Goal: Task Accomplishment & Management: Complete application form

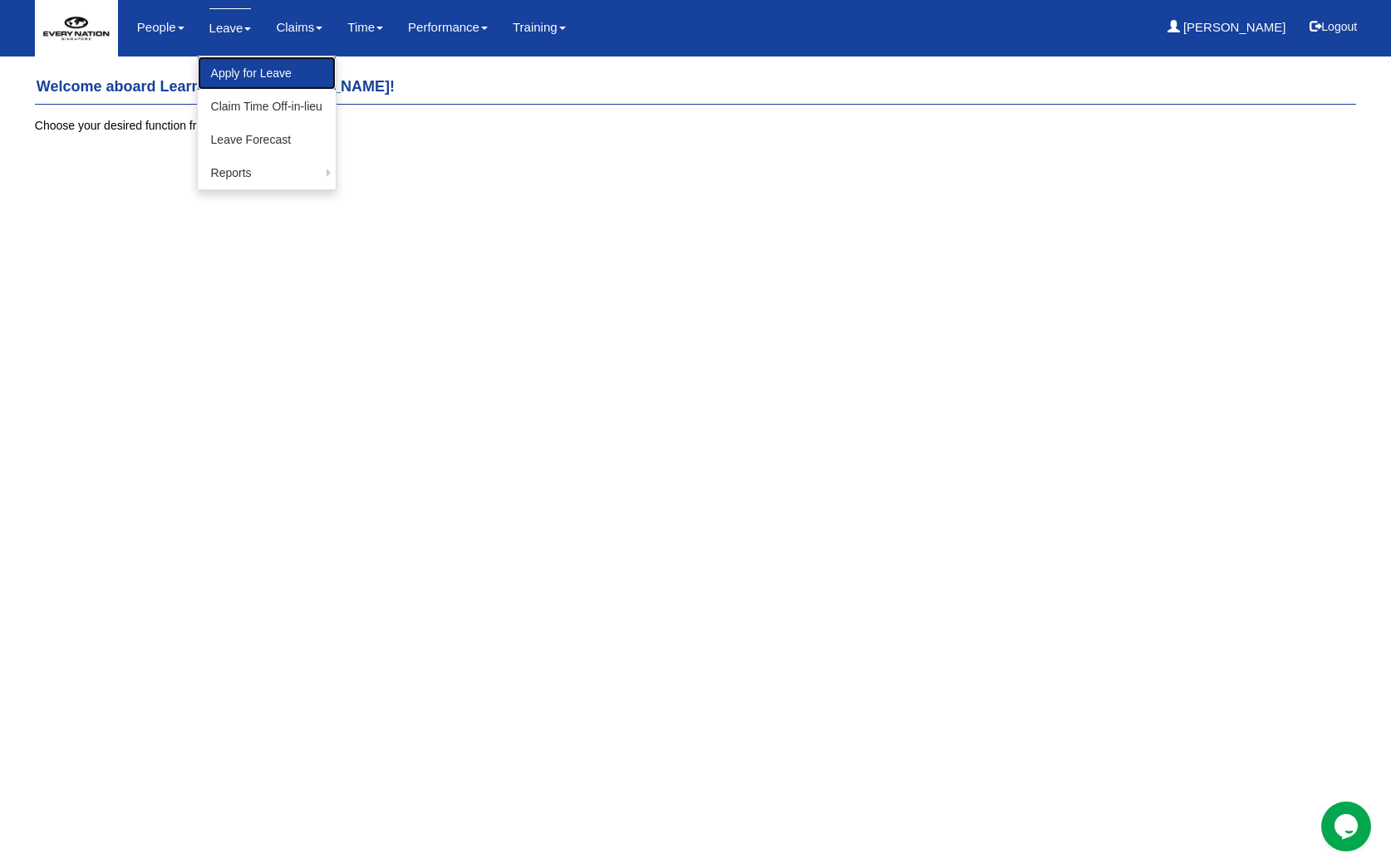
click at [238, 73] on link "Apply for Leave" at bounding box center [267, 73] width 138 height 33
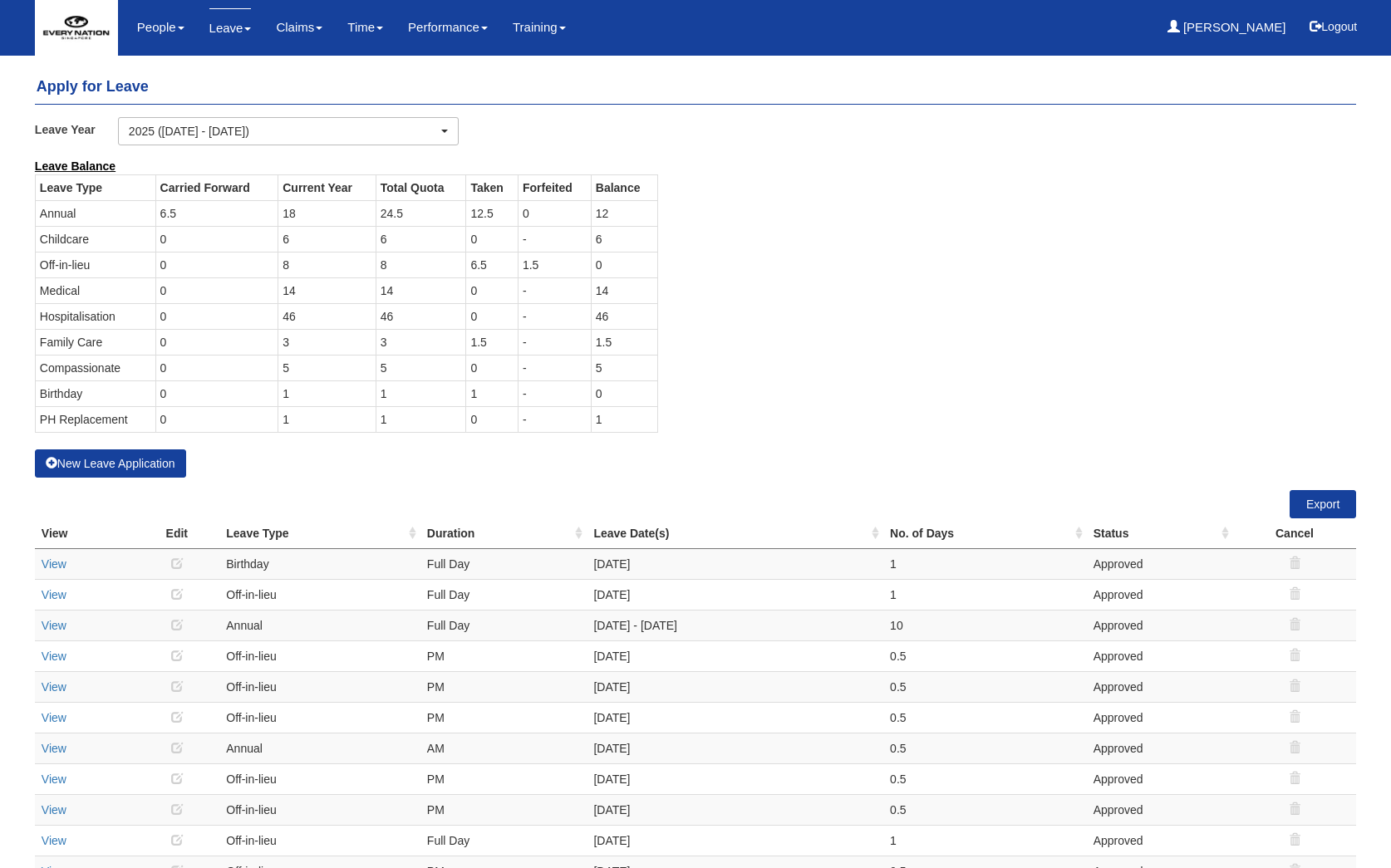
select select "50"
click at [236, 31] on link "Leave" at bounding box center [230, 28] width 42 height 39
click at [244, 31] on span at bounding box center [247, 30] width 6 height 4
click at [233, 78] on link "Apply for Leave" at bounding box center [267, 73] width 138 height 33
select select "50"
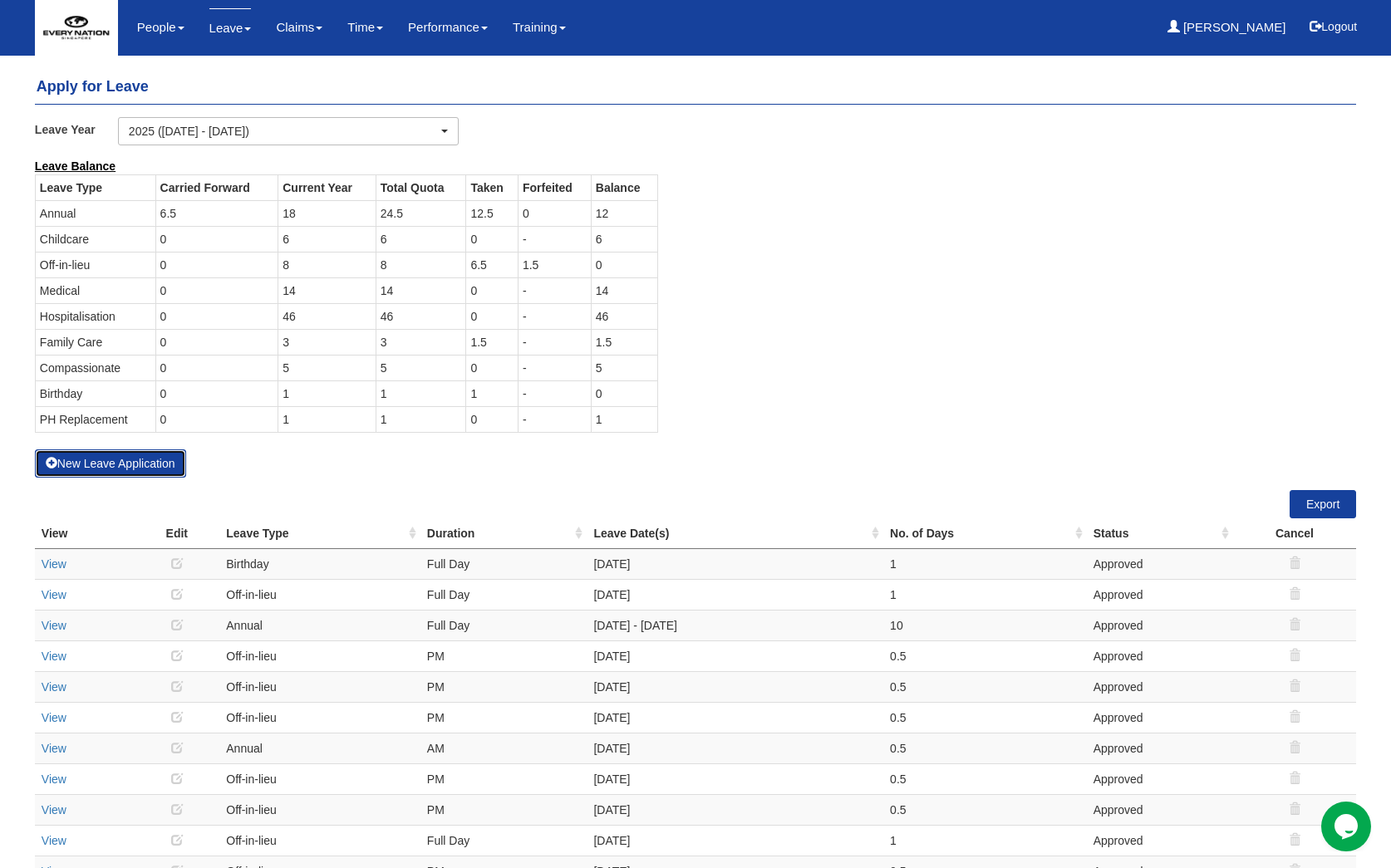
click at [114, 463] on button "New Leave Application" at bounding box center [110, 463] width 151 height 28
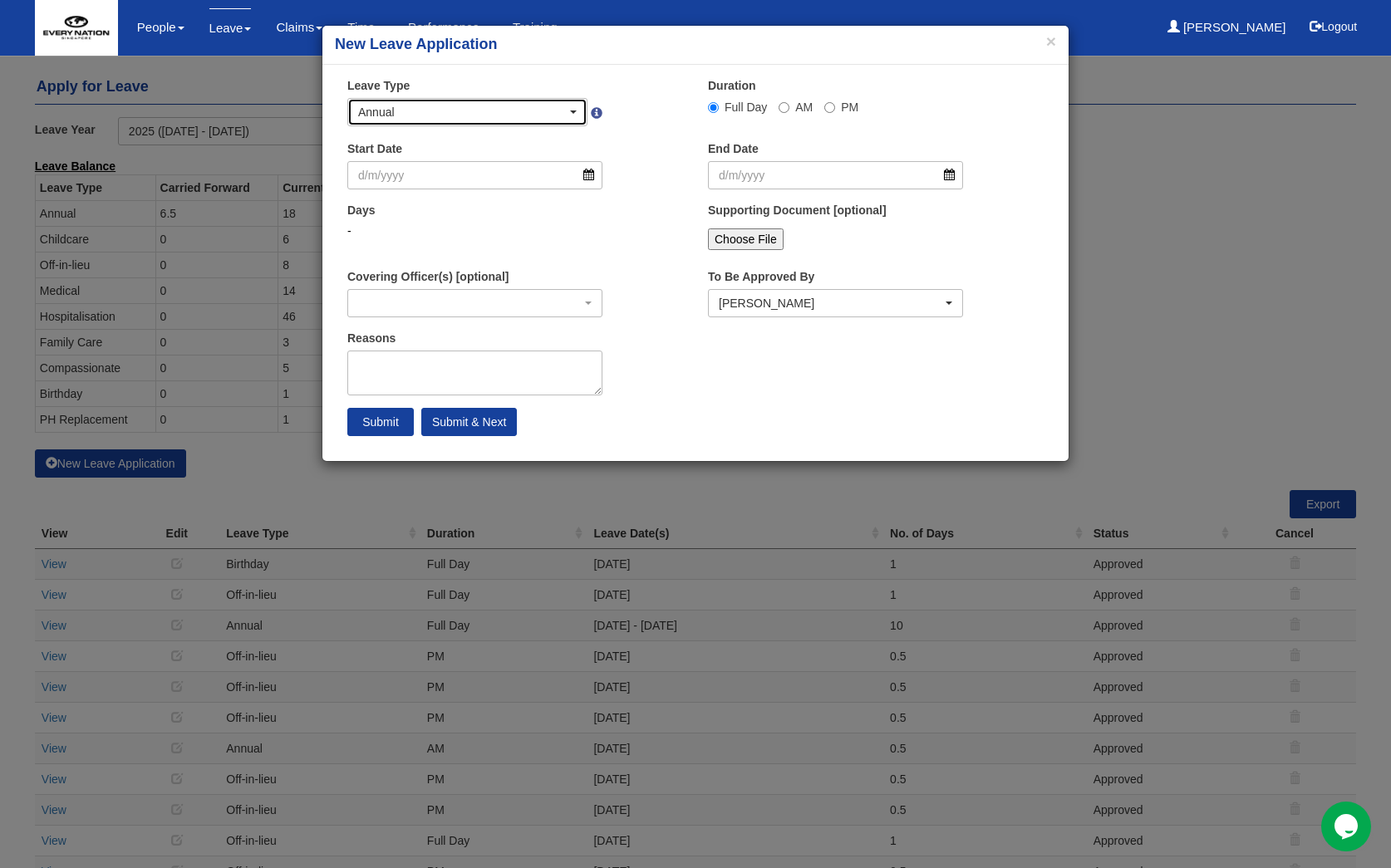
click at [575, 115] on div "Annual" at bounding box center [467, 112] width 218 height 17
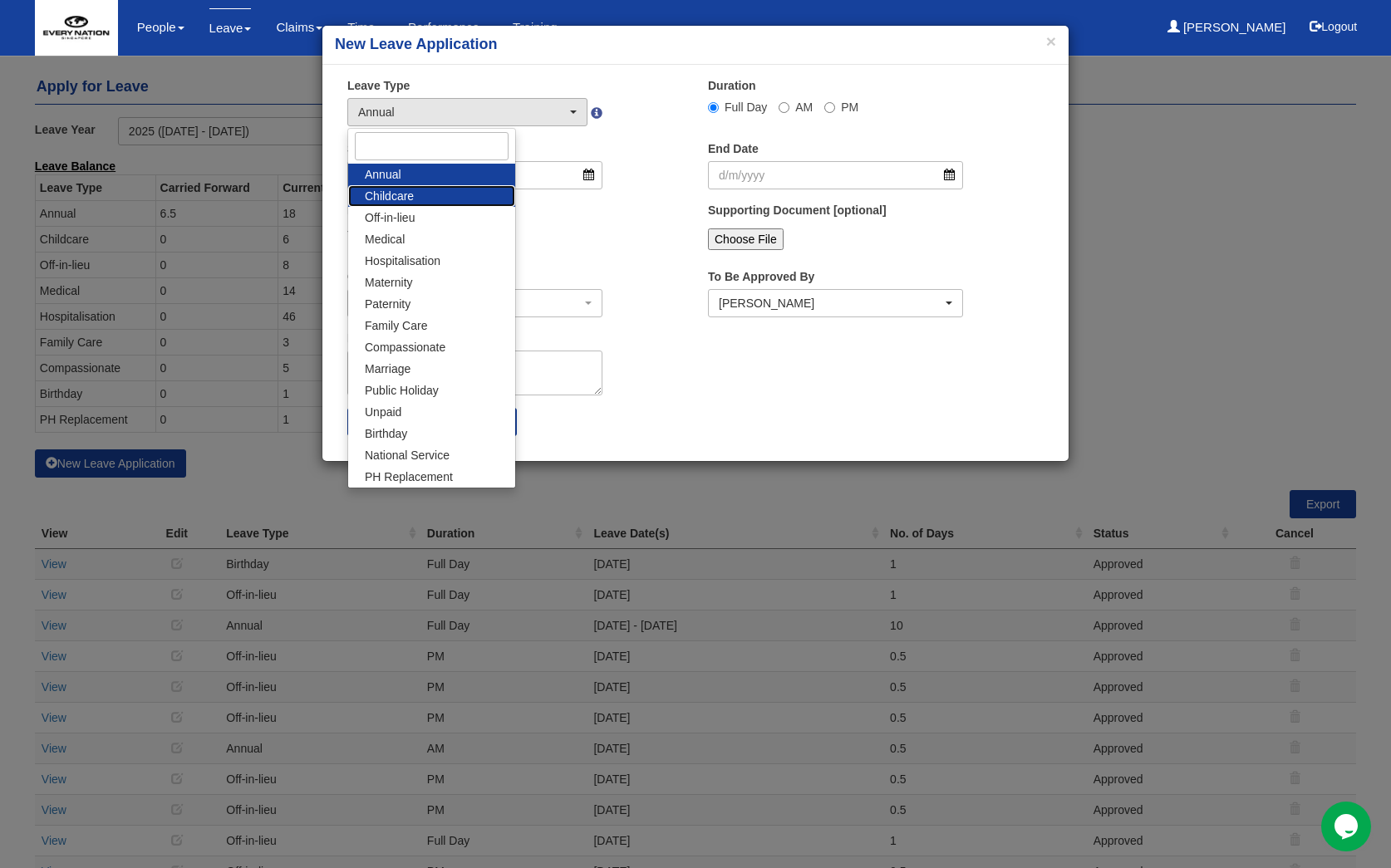
click at [437, 193] on link "Childcare" at bounding box center [432, 196] width 167 height 22
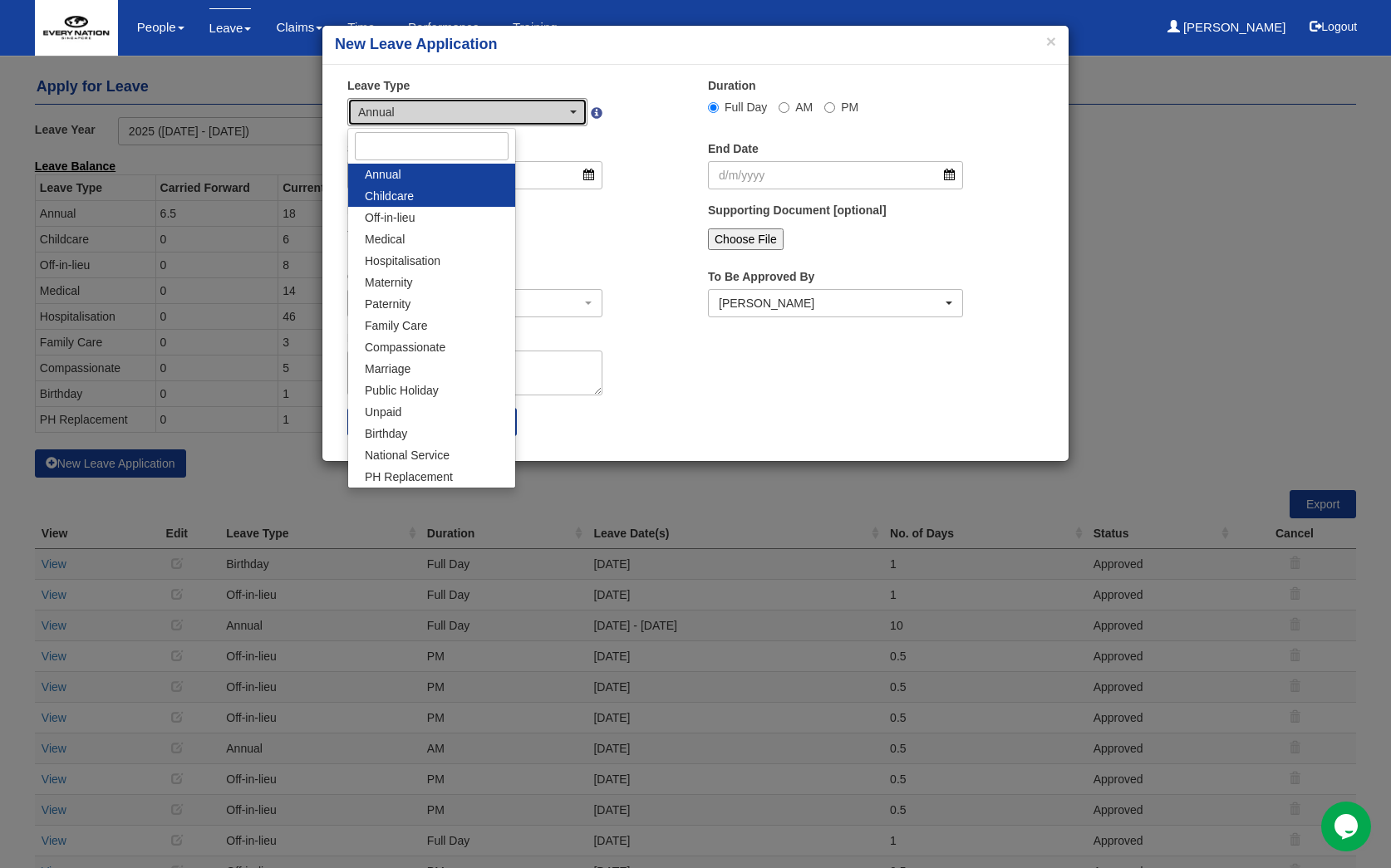
select select "2"
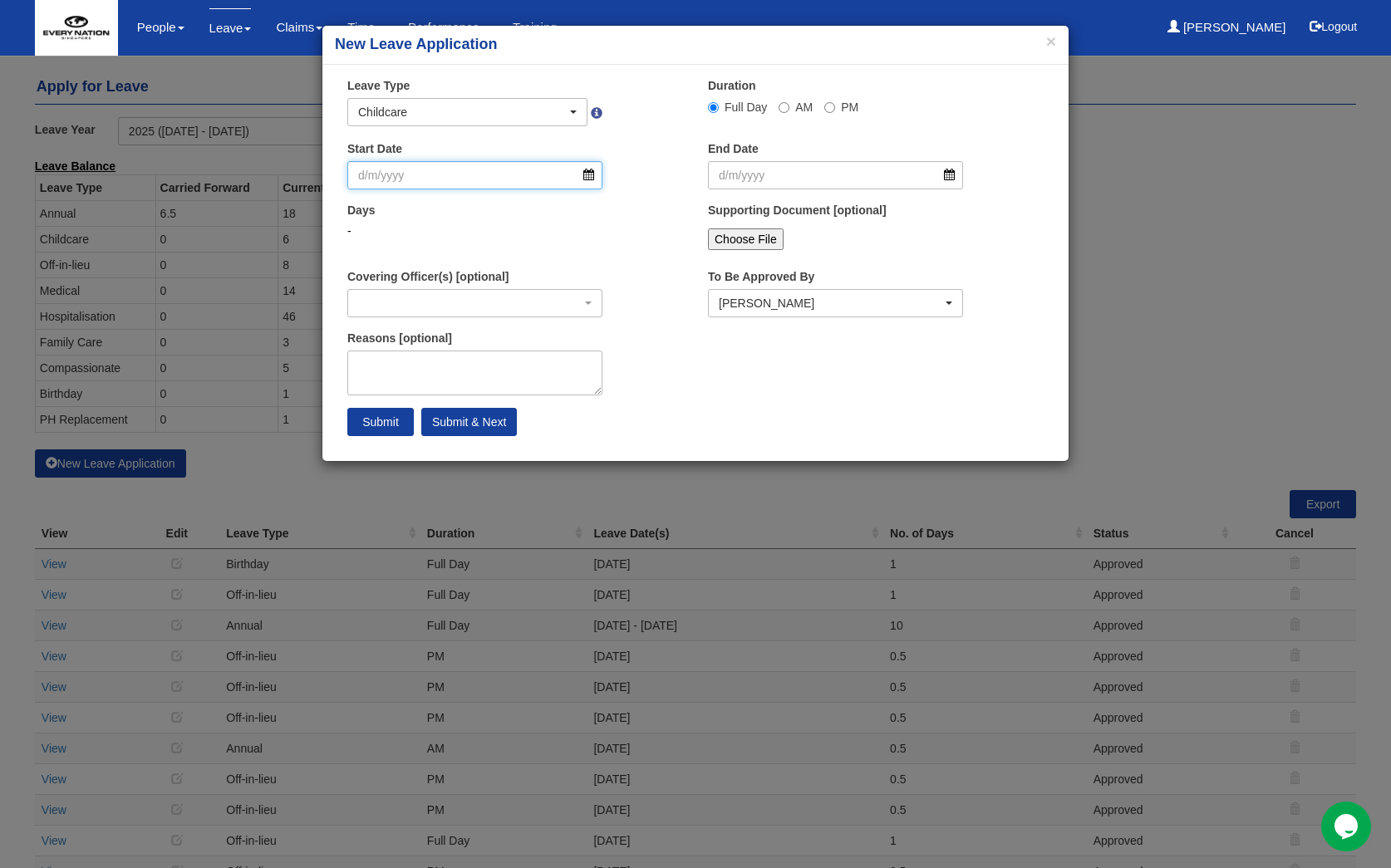
click at [471, 180] on input "Start Date" at bounding box center [475, 175] width 255 height 28
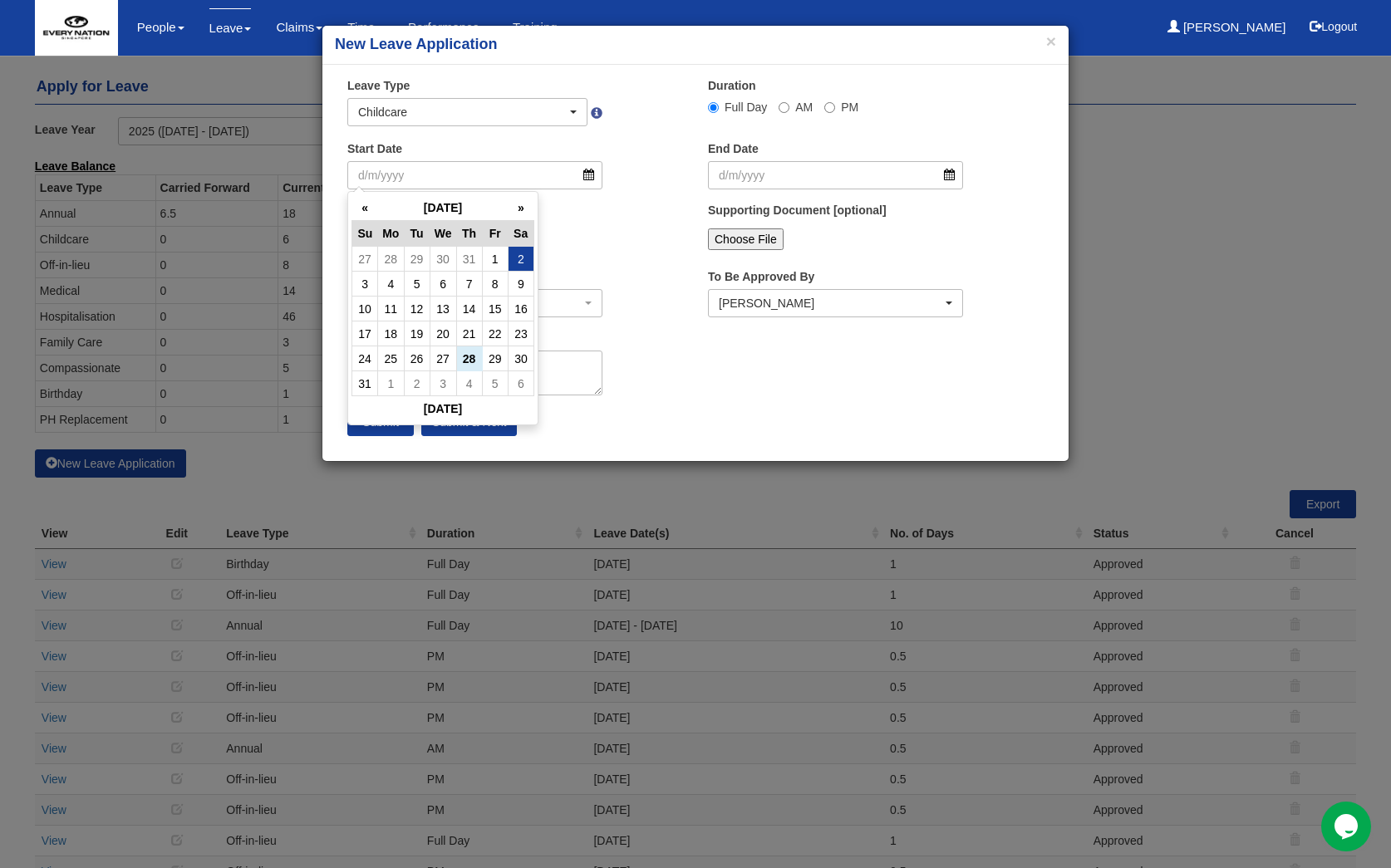
click at [516, 257] on td "2" at bounding box center [521, 259] width 26 height 25
type input "2/8/2025"
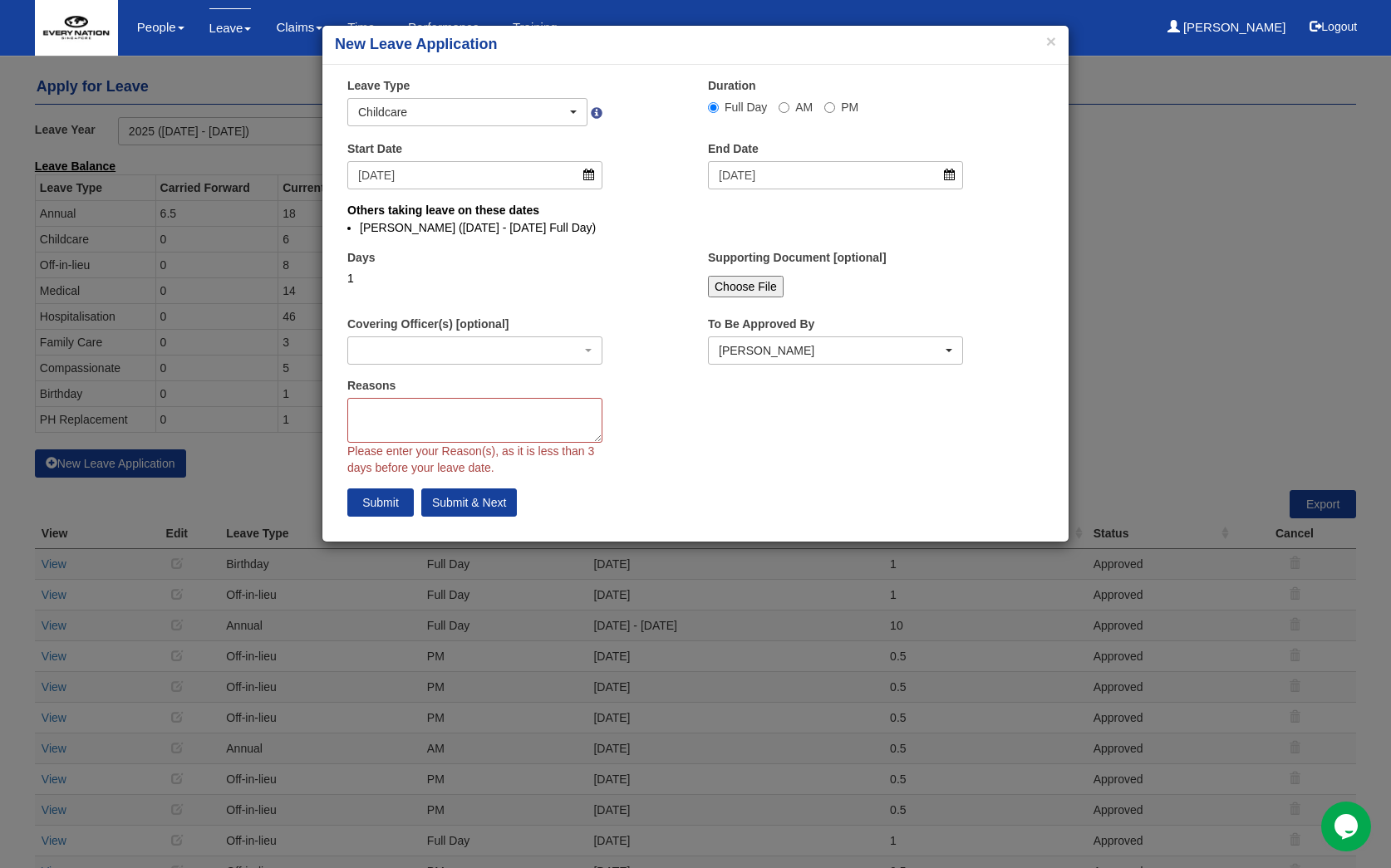
select select
click at [589, 181] on input "2/8/2025" at bounding box center [475, 175] width 255 height 28
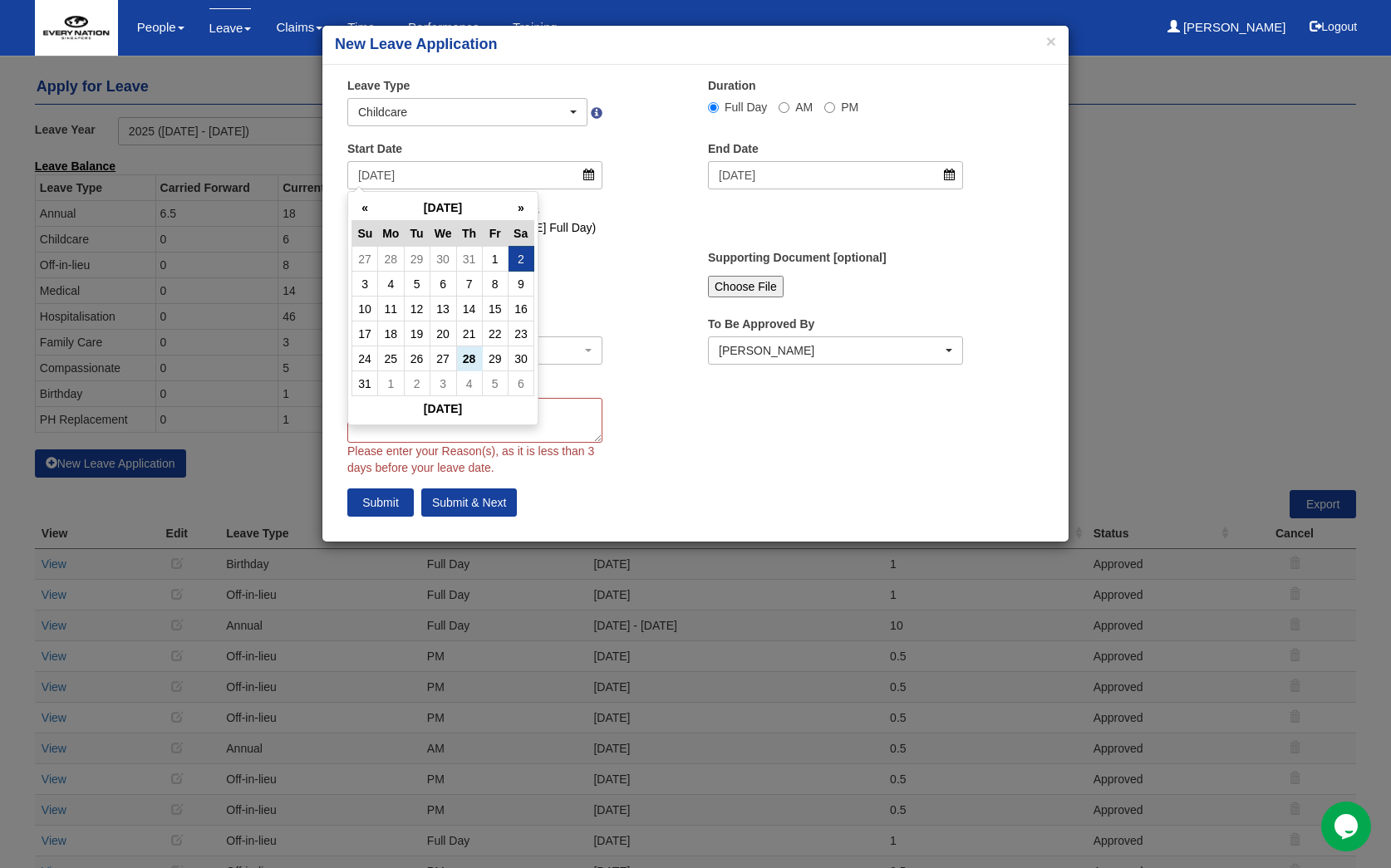
click at [519, 355] on td "30" at bounding box center [521, 359] width 26 height 25
type input "30/8/2025"
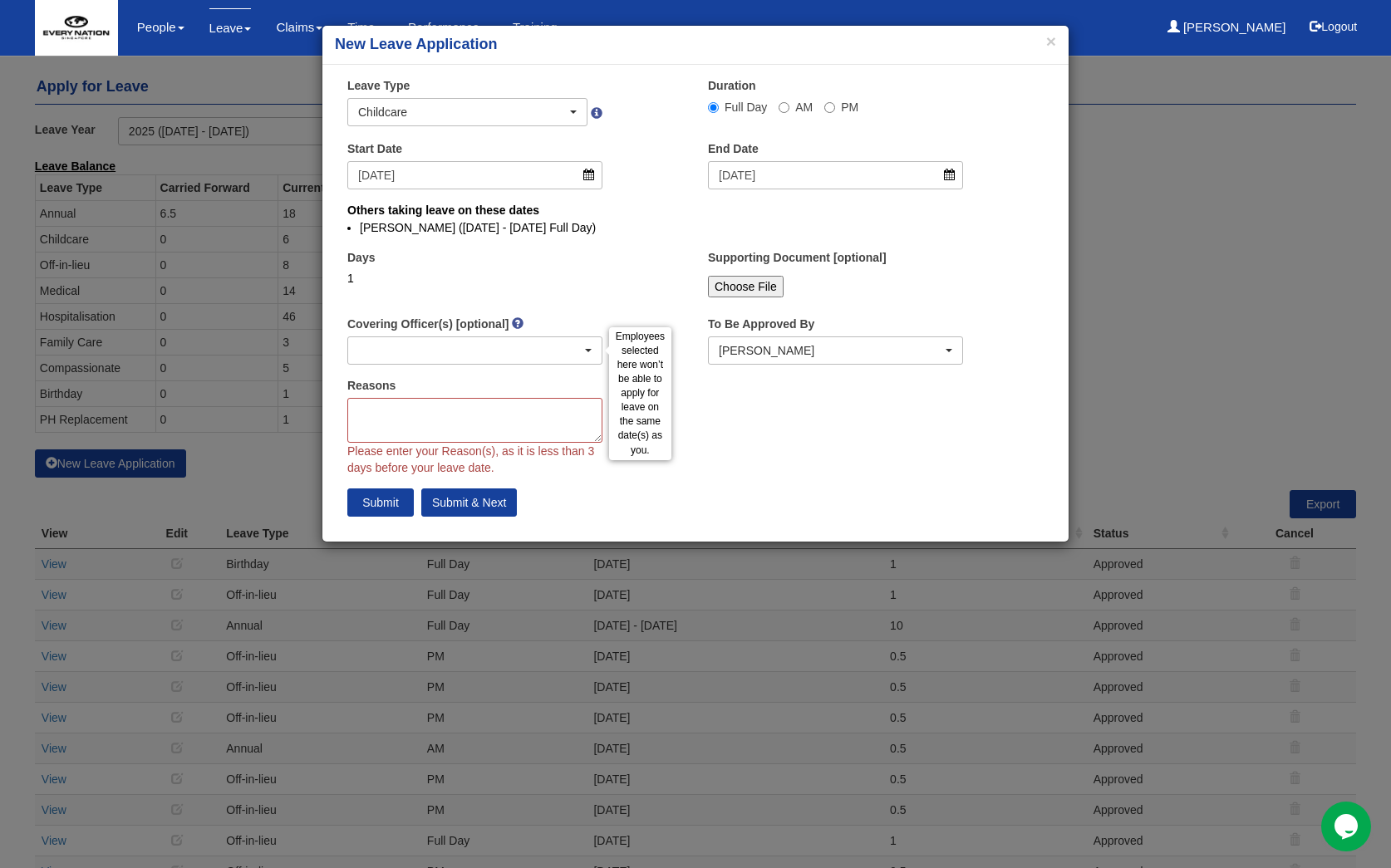
select select
click at [401, 347] on div "button" at bounding box center [475, 351] width 253 height 27
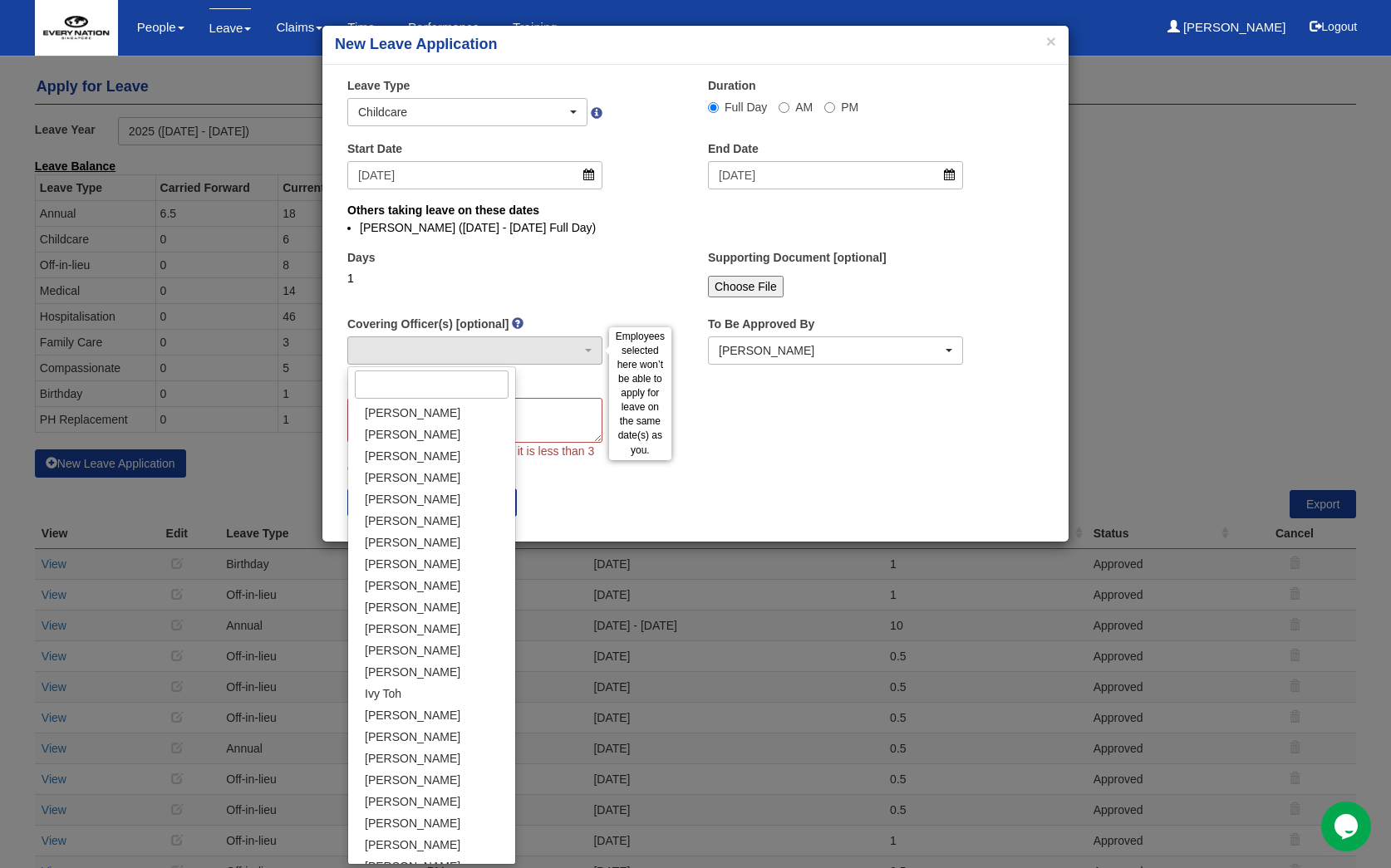
click at [733, 429] on div "× Leave Type Annual Childcare Off-in-lieu Medical Hospitalisation Maternity Pat…" at bounding box center [695, 302] width 746 height 452
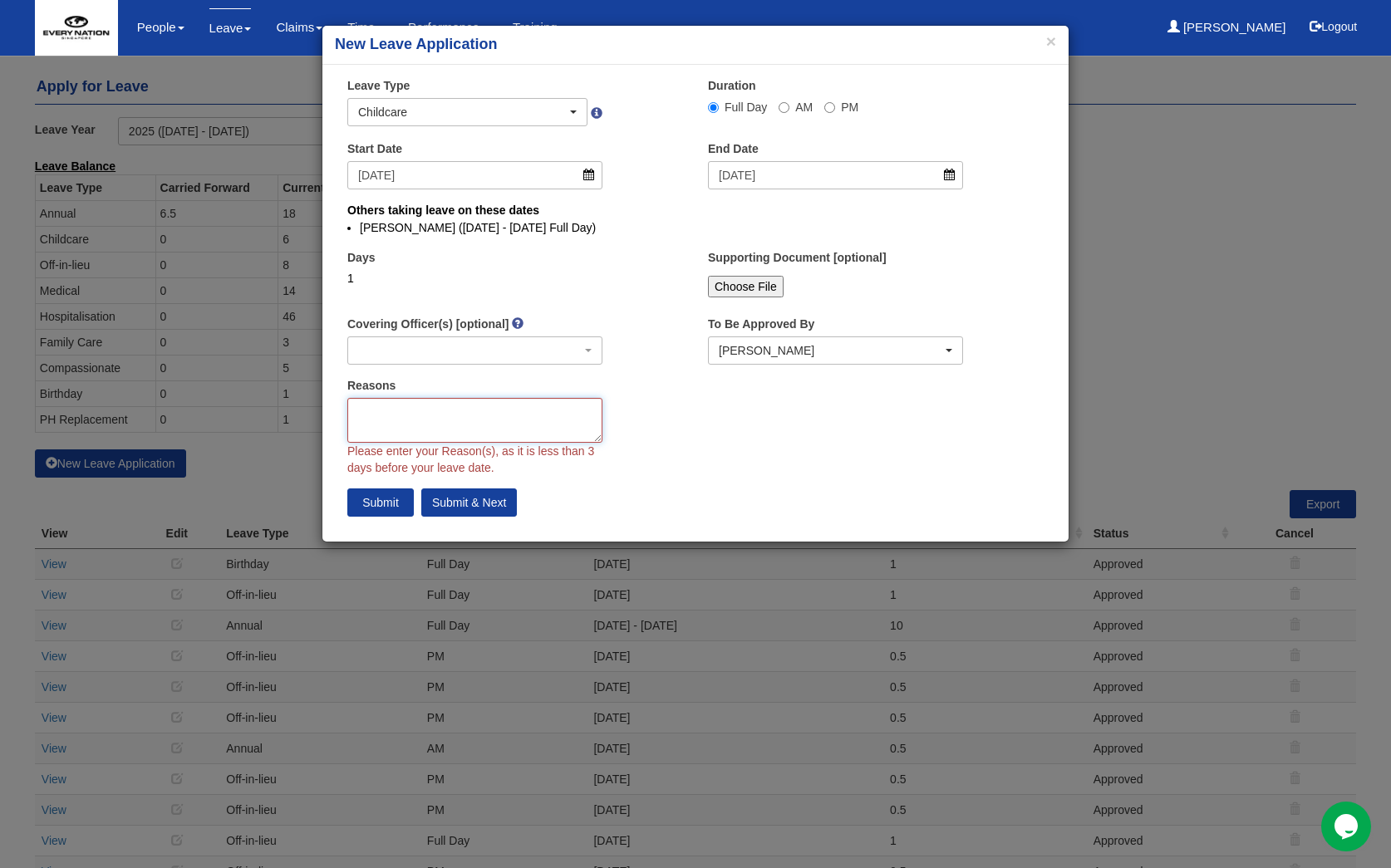
click at [514, 417] on textarea "Reasons" at bounding box center [475, 420] width 255 height 45
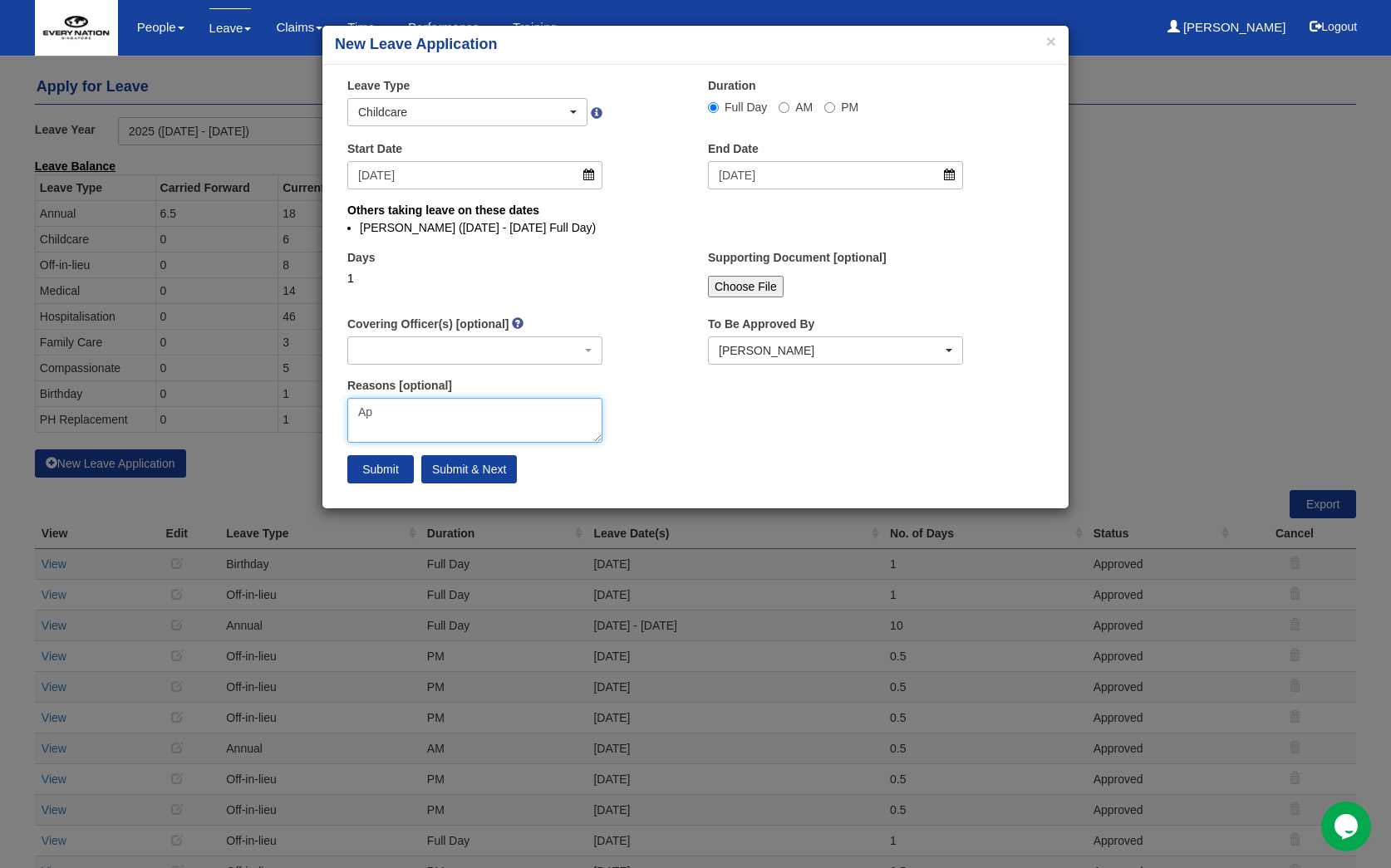
type textarea "A"
click at [395, 412] on textarea "Attend matters" at bounding box center [475, 420] width 255 height 45
click at [449, 411] on textarea "Attend matters" at bounding box center [475, 420] width 255 height 45
type textarea "Attend matters"
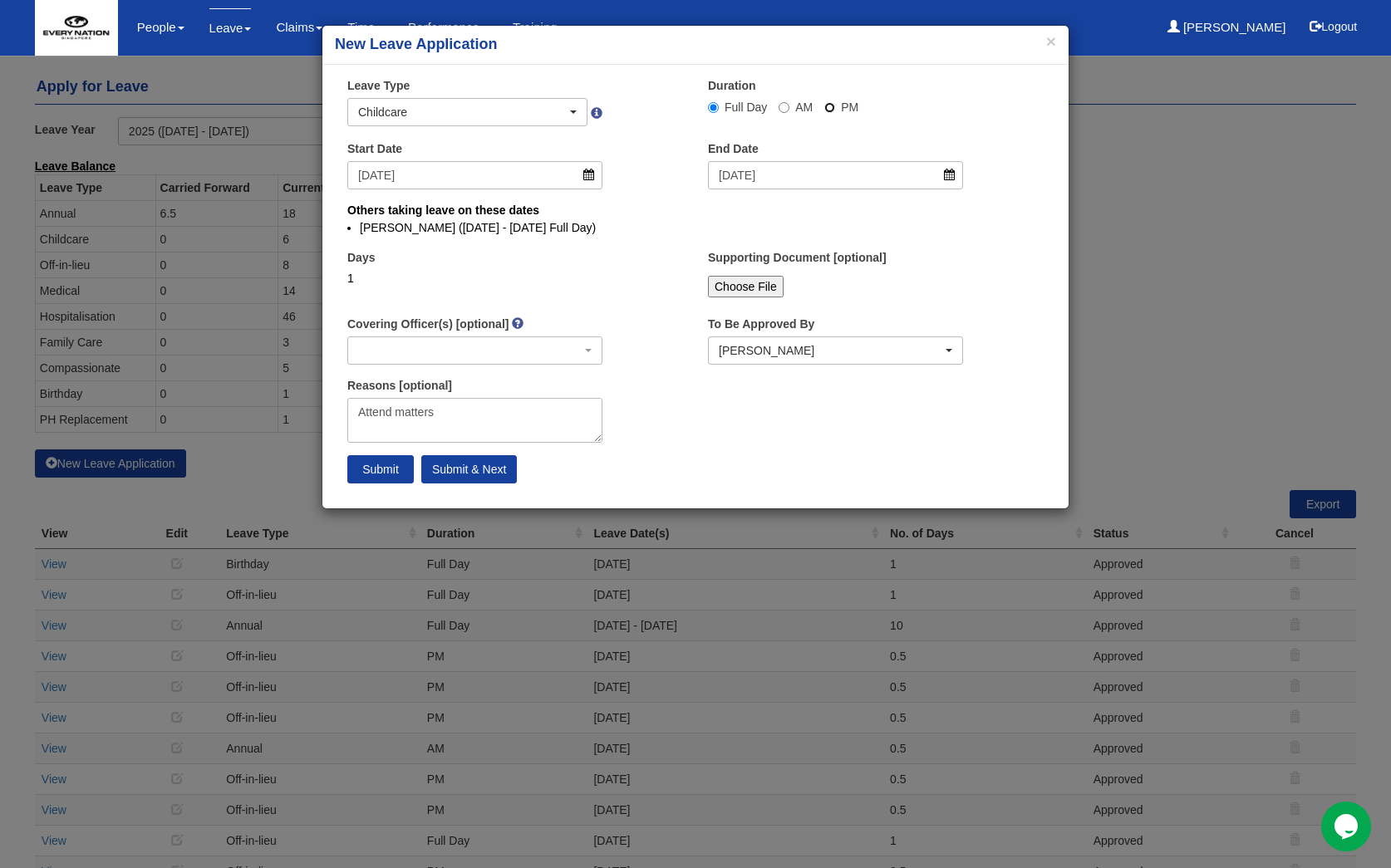
click at [719, 109] on input "PM" at bounding box center [714, 108] width 11 height 11
radio input "true"
click at [392, 471] on input "Submit" at bounding box center [381, 469] width 66 height 28
select select "1"
radio input "true"
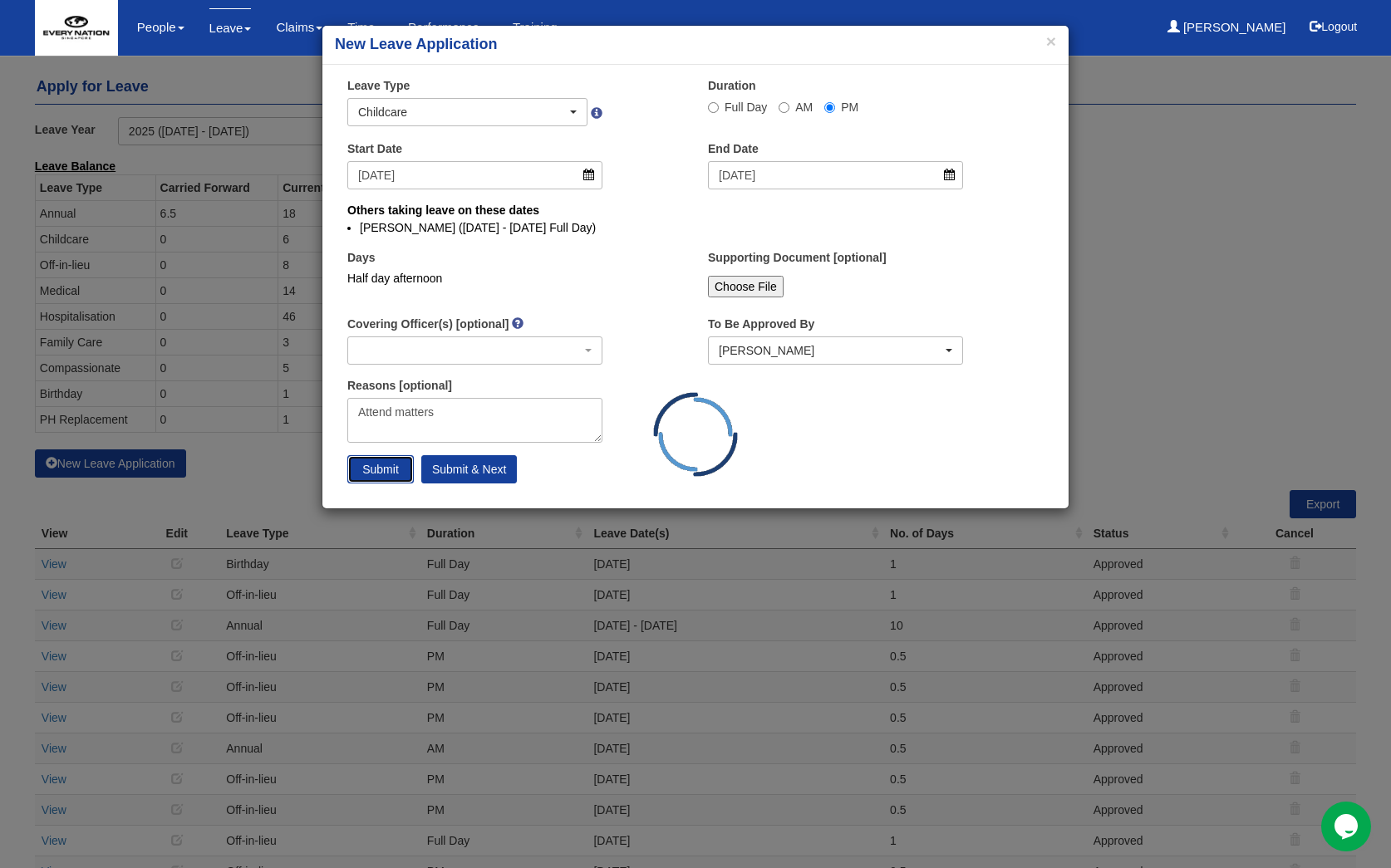
select select
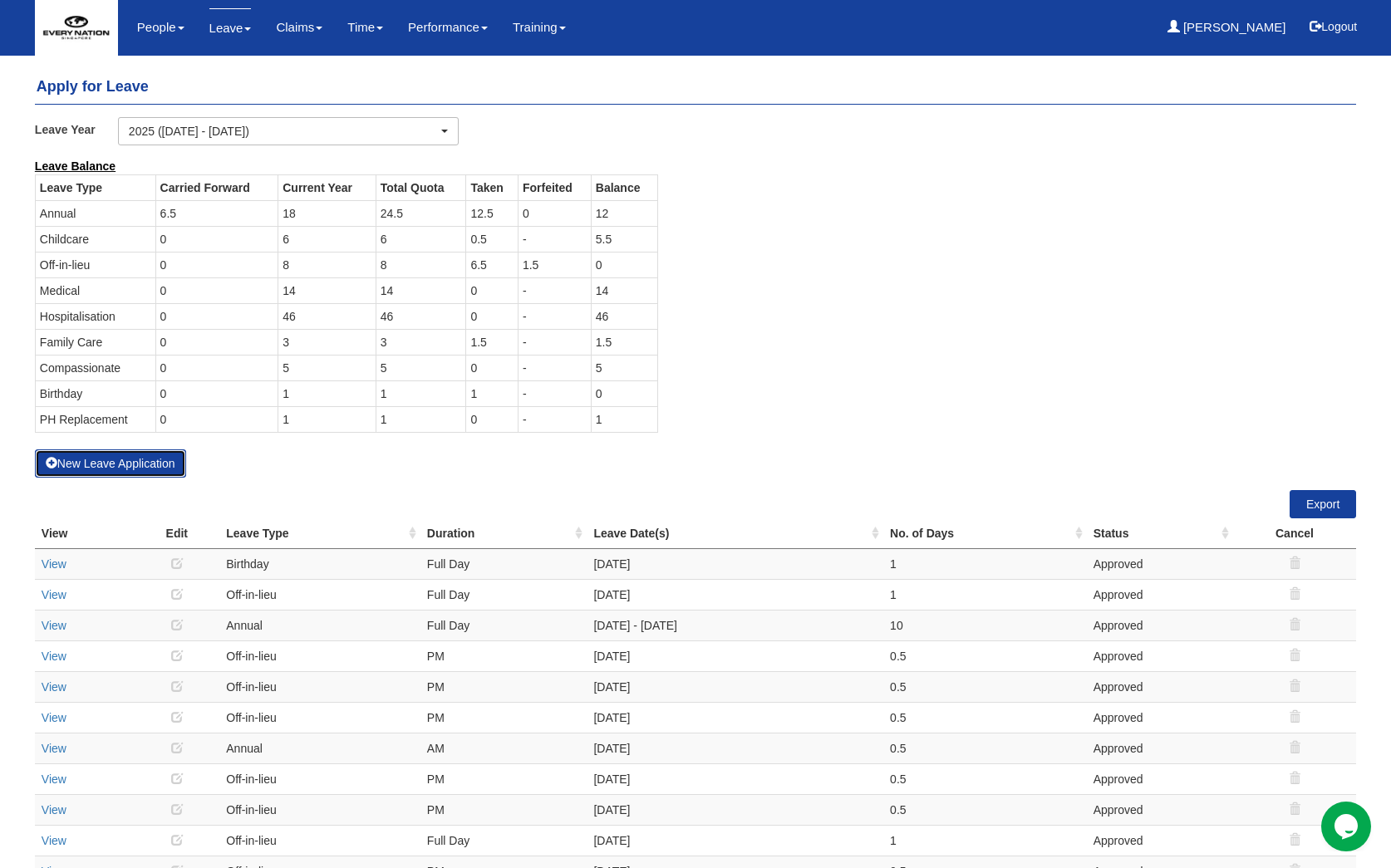
select select "50"
